Goal: Information Seeking & Learning: Check status

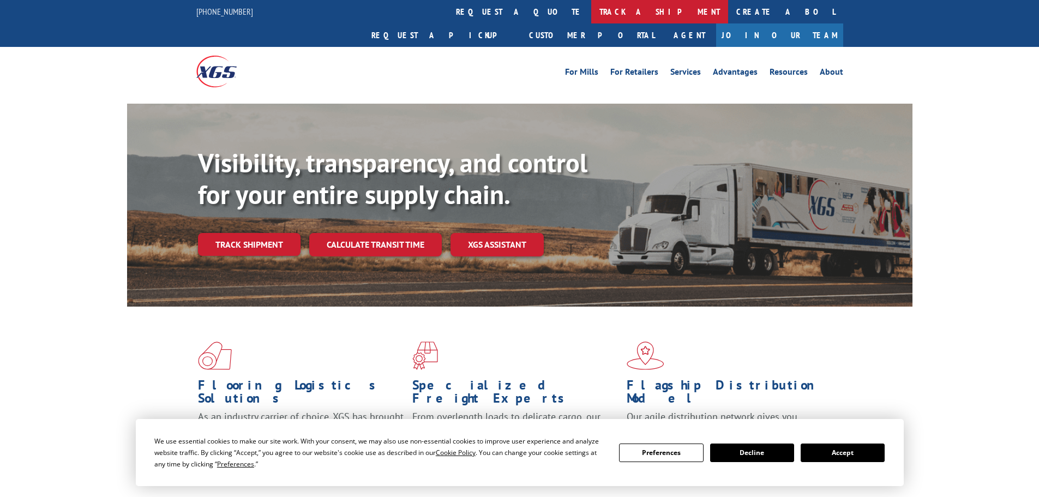
click at [591, 6] on link "track a shipment" at bounding box center [659, 11] width 137 height 23
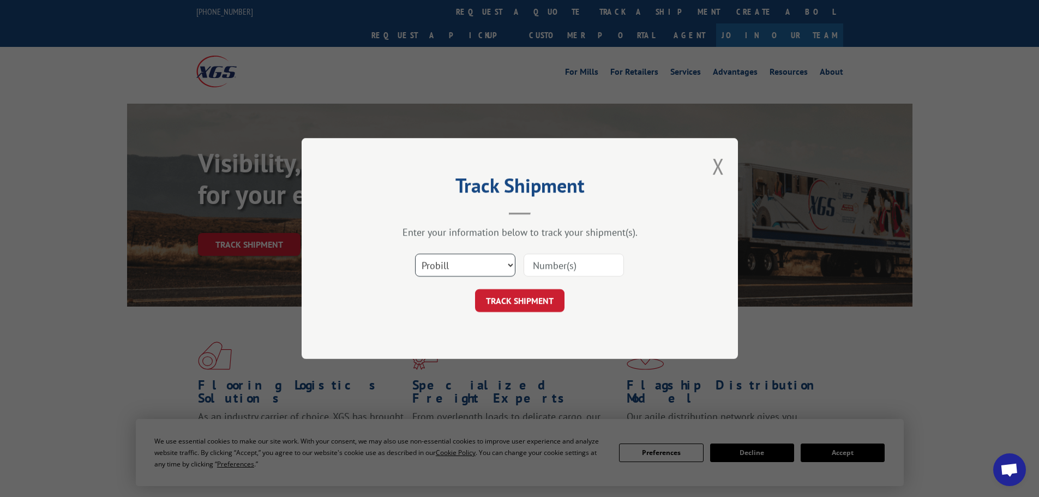
click at [486, 273] on select "Select category... Probill BOL PO" at bounding box center [465, 265] width 100 height 23
select select "bol"
click at [415, 254] on select "Select category... Probill BOL PO" at bounding box center [465, 265] width 100 height 23
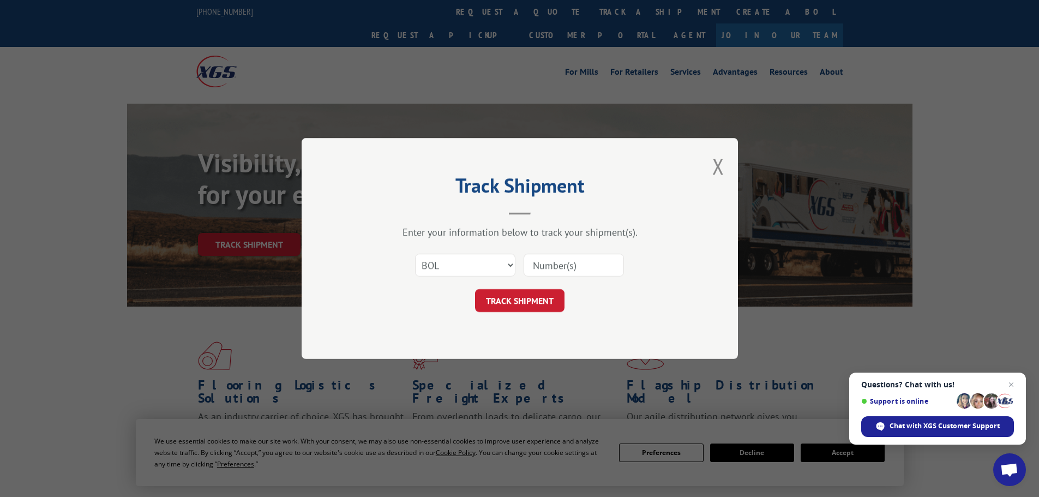
click at [555, 267] on input at bounding box center [574, 265] width 100 height 23
paste input "5549141"
type input "5549141"
click at [503, 303] on button "TRACK SHIPMENT" at bounding box center [519, 300] width 89 height 23
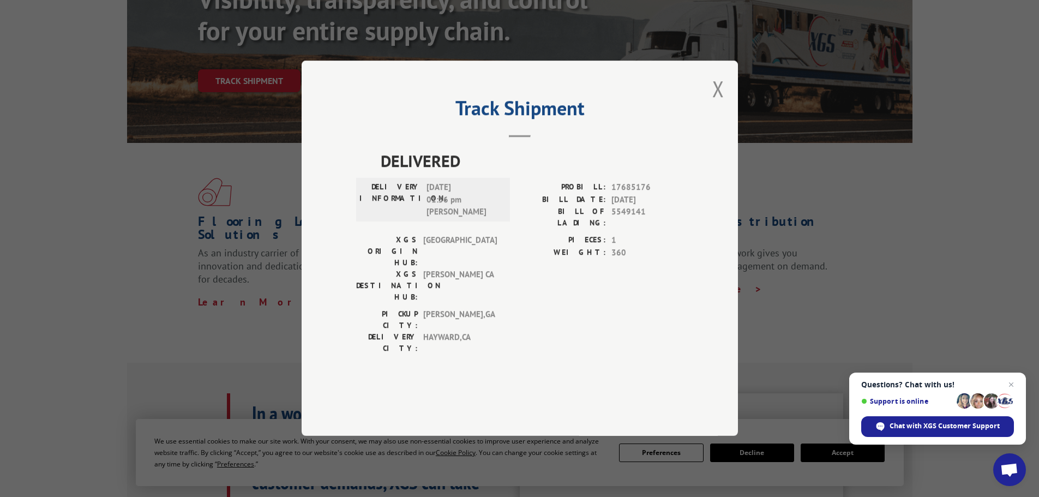
scroll to position [218, 0]
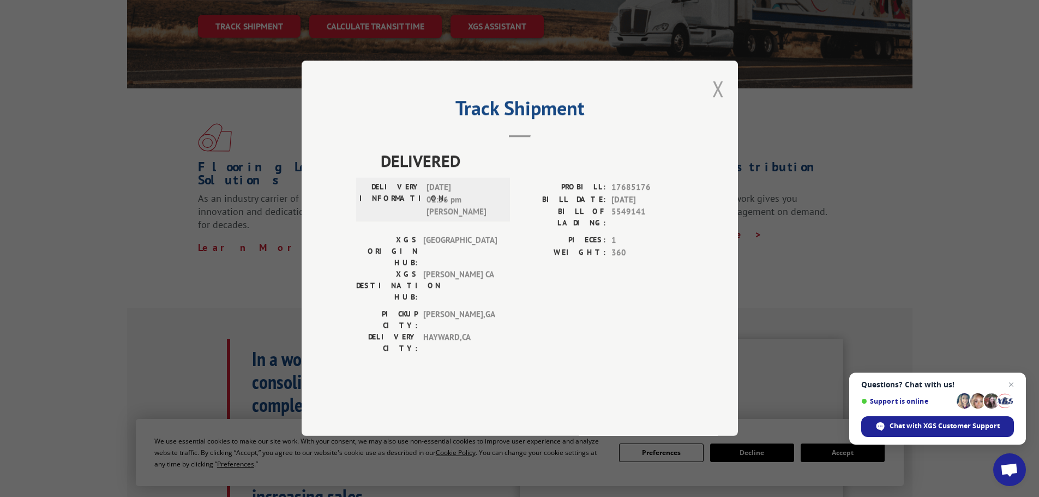
click at [722, 103] on button "Close modal" at bounding box center [718, 88] width 12 height 29
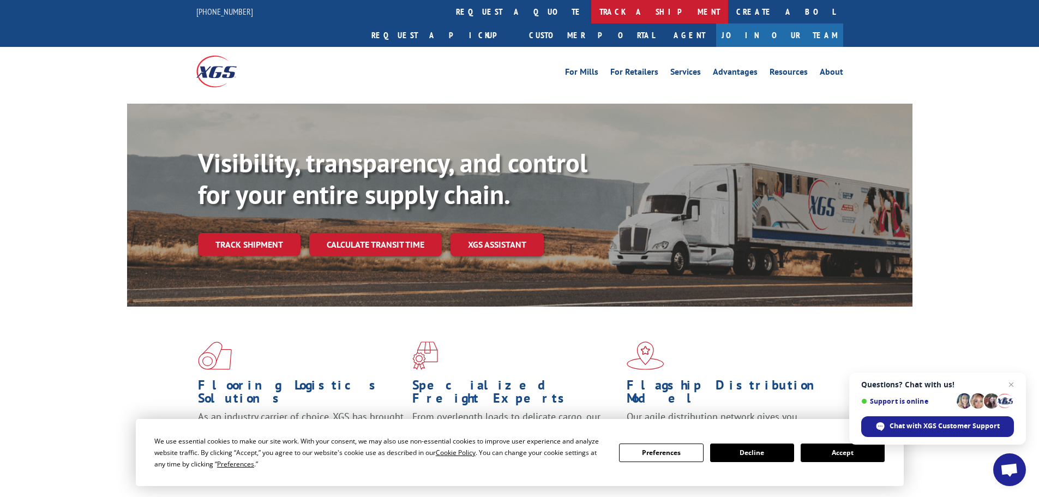
click at [591, 14] on link "track a shipment" at bounding box center [659, 11] width 137 height 23
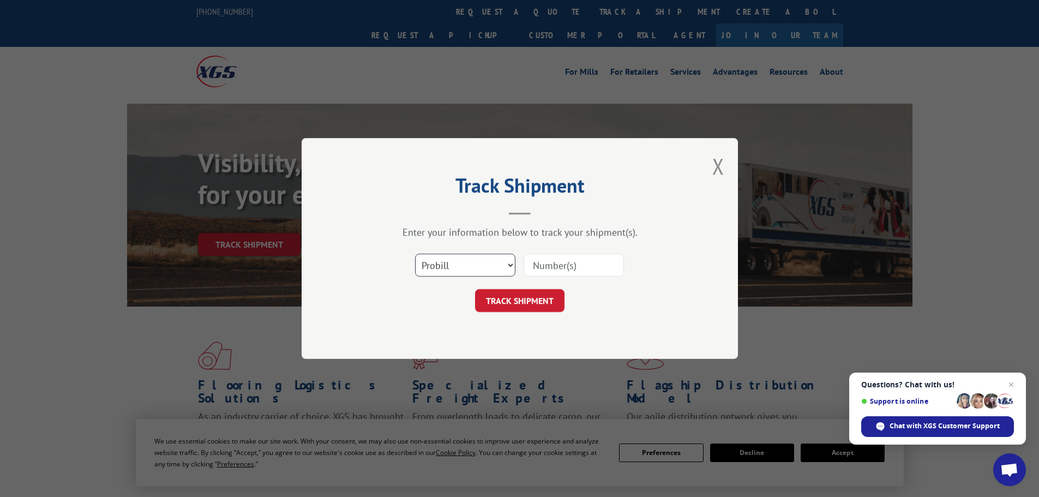
click at [457, 257] on select "Select category... Probill BOL PO" at bounding box center [465, 265] width 100 height 23
select select "bol"
click at [415, 254] on select "Select category... Probill BOL PO" at bounding box center [465, 265] width 100 height 23
click at [545, 264] on input at bounding box center [574, 265] width 100 height 23
paste input "03536372"
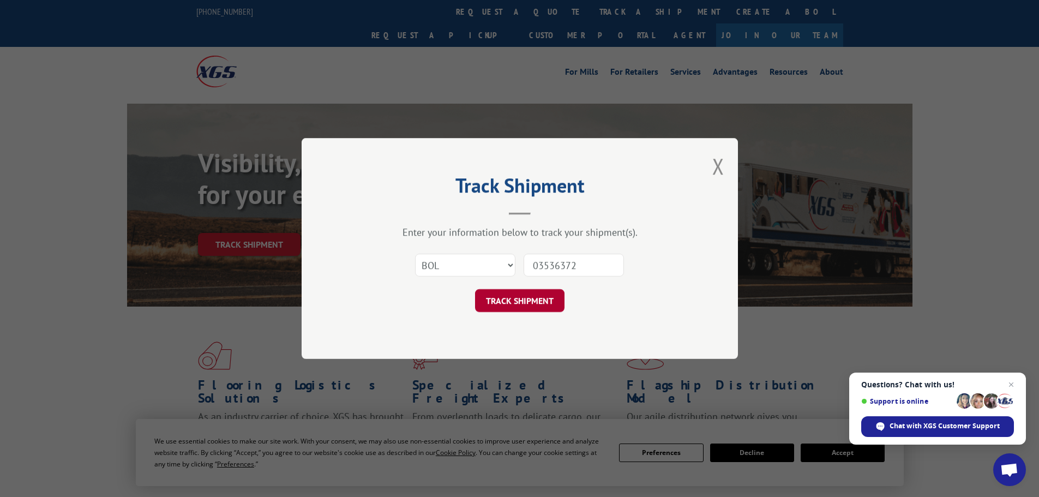
type input "03536372"
drag, startPoint x: 531, startPoint y: 307, endPoint x: 535, endPoint y: 300, distance: 8.1
click at [533, 306] on button "TRACK SHIPMENT" at bounding box center [519, 300] width 89 height 23
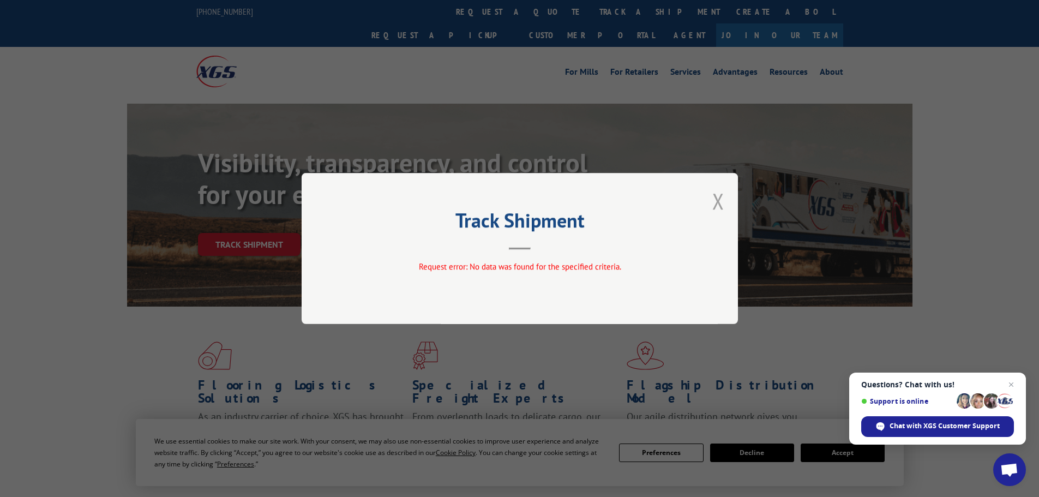
click at [716, 199] on button "Close modal" at bounding box center [718, 201] width 12 height 29
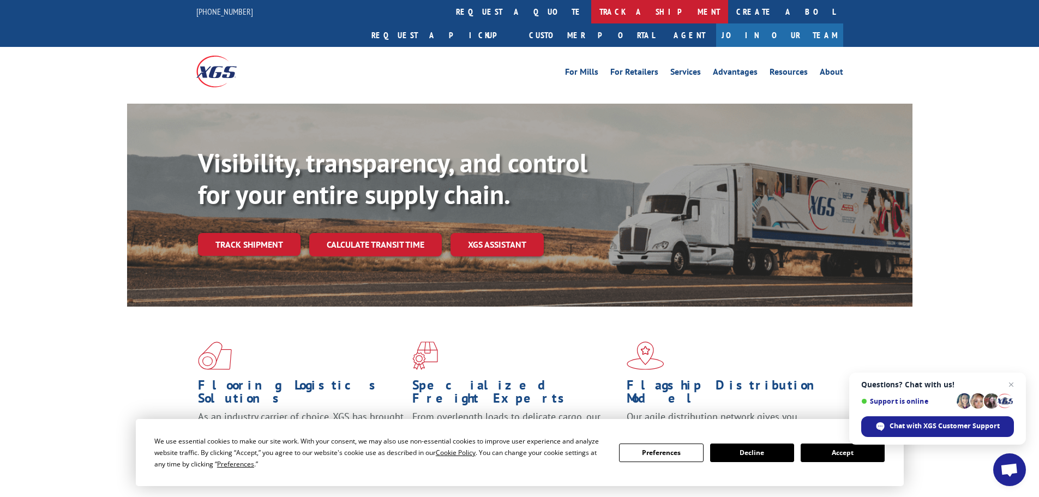
click at [591, 15] on link "track a shipment" at bounding box center [659, 11] width 137 height 23
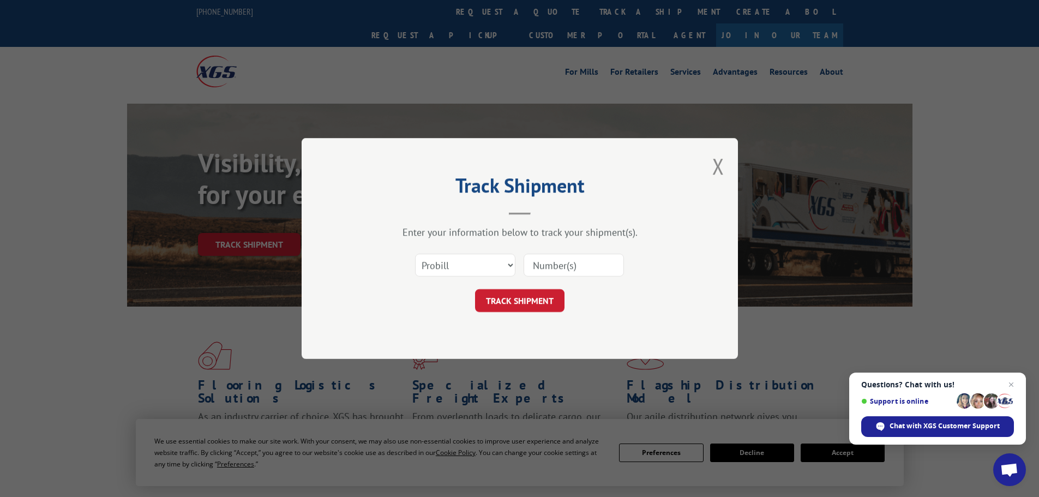
click at [542, 269] on input at bounding box center [574, 265] width 100 height 23
type input "16331946"
click button "TRACK SHIPMENT" at bounding box center [519, 300] width 89 height 23
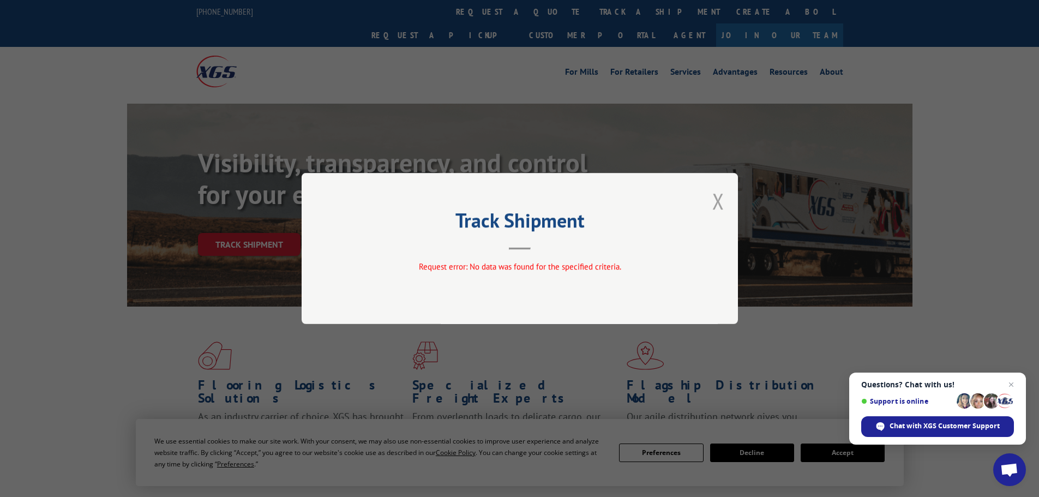
click at [714, 206] on button "Close modal" at bounding box center [718, 201] width 12 height 29
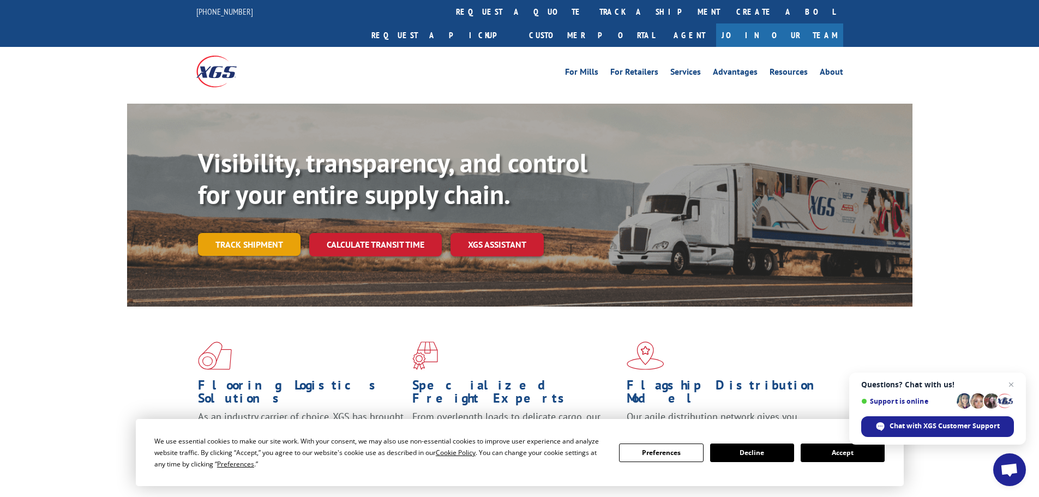
click at [256, 233] on link "Track shipment" at bounding box center [249, 244] width 103 height 23
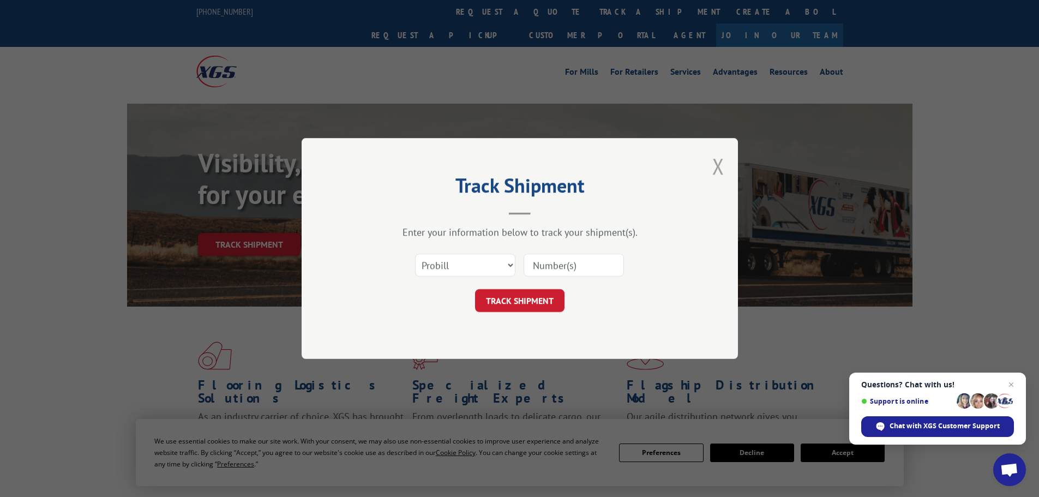
click at [718, 171] on button "Close modal" at bounding box center [718, 166] width 12 height 29
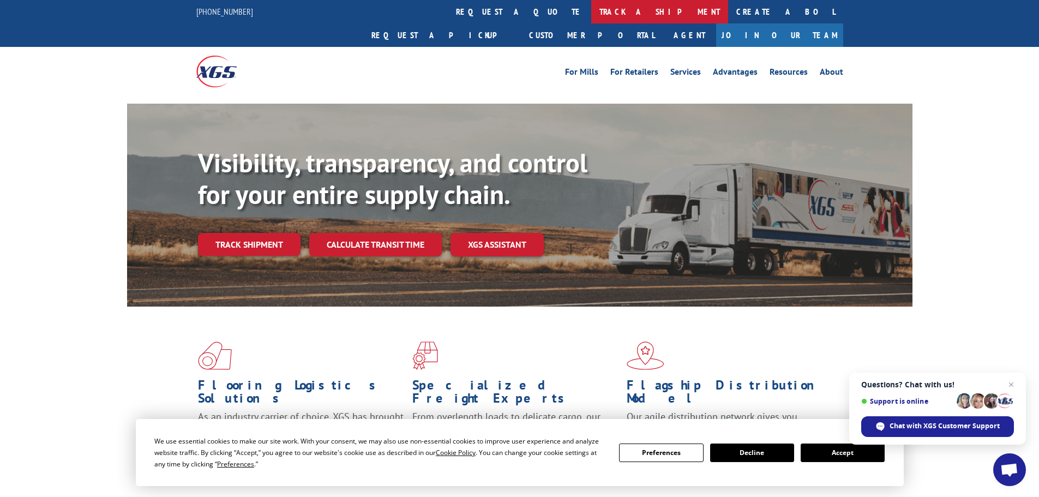
click at [591, 14] on link "track a shipment" at bounding box center [659, 11] width 137 height 23
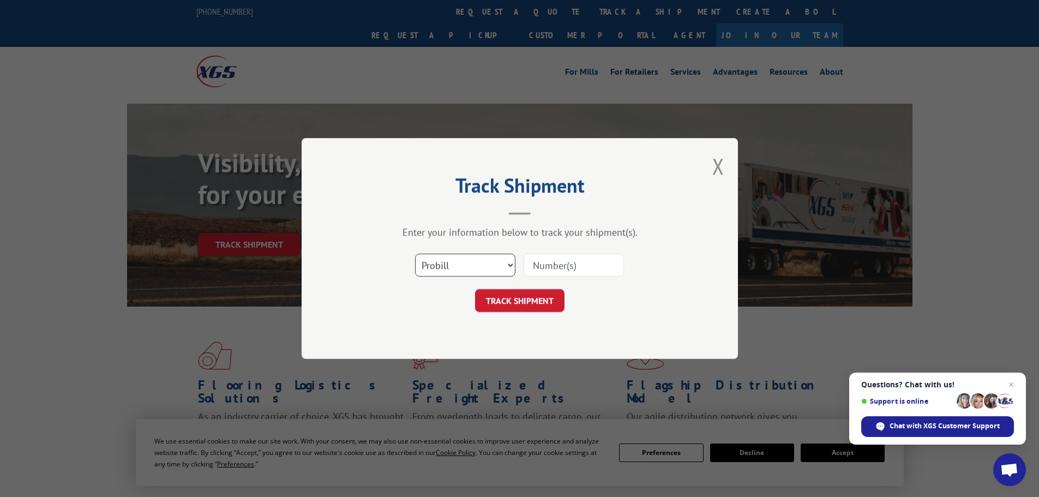
click at [432, 267] on select "Select category... Probill BOL PO" at bounding box center [465, 265] width 100 height 23
select select "bol"
click at [415, 254] on select "Select category... Probill BOL PO" at bounding box center [465, 265] width 100 height 23
click at [553, 265] on input at bounding box center [574, 265] width 100 height 23
paste input "7067662"
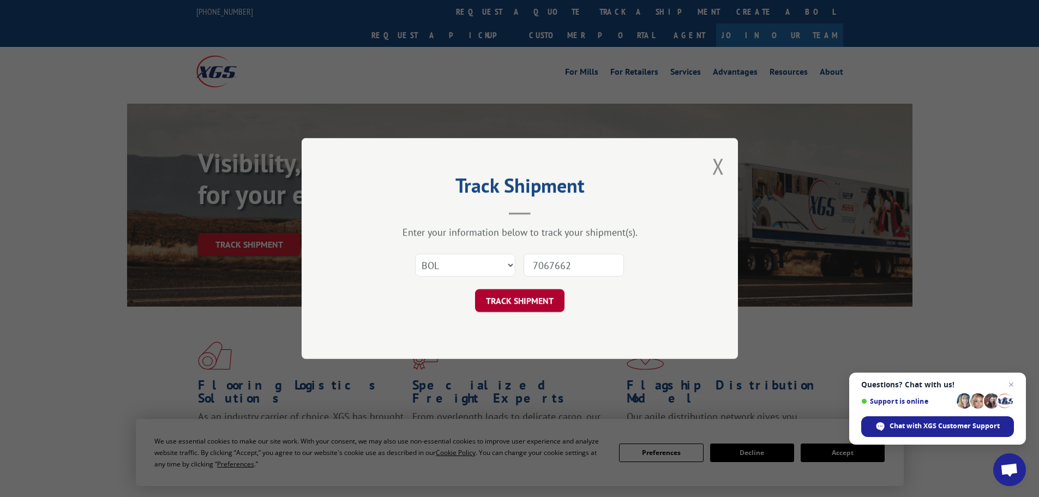
type input "7067662"
click at [548, 302] on button "TRACK SHIPMENT" at bounding box center [519, 300] width 89 height 23
